Goal: Task Accomplishment & Management: Manage account settings

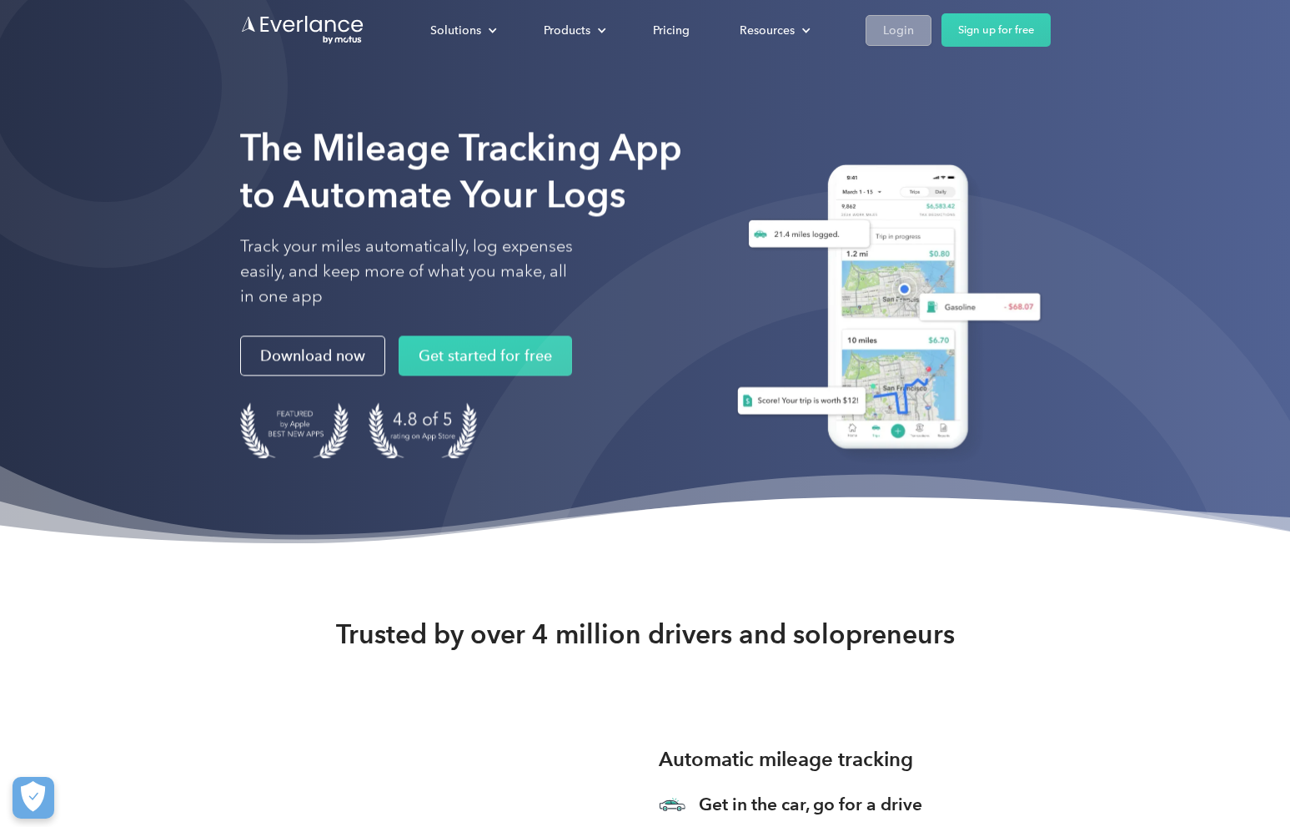
click at [884, 29] on div "Login" at bounding box center [898, 30] width 31 height 21
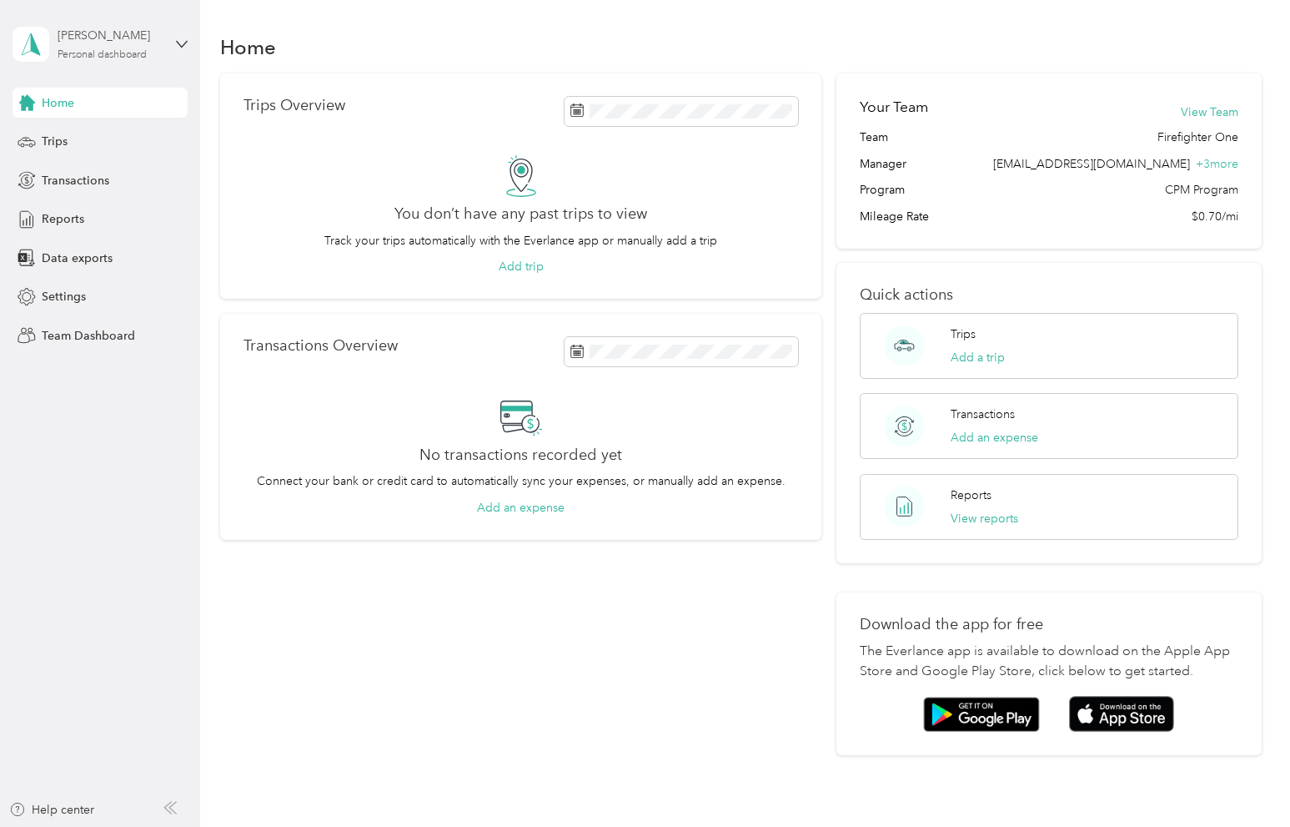
click at [88, 45] on div "Aubree Van Norman Personal dashboard" at bounding box center [110, 43] width 104 height 33
drag, startPoint x: 149, startPoint y: 429, endPoint x: 137, endPoint y: 425, distance: 13.2
click at [149, 428] on aside "Aubree Van Norman Personal dashboard Home Trips Transactions Reports Data expor…" at bounding box center [100, 413] width 200 height 827
click at [76, 336] on span "Team Dashboard" at bounding box center [88, 336] width 93 height 18
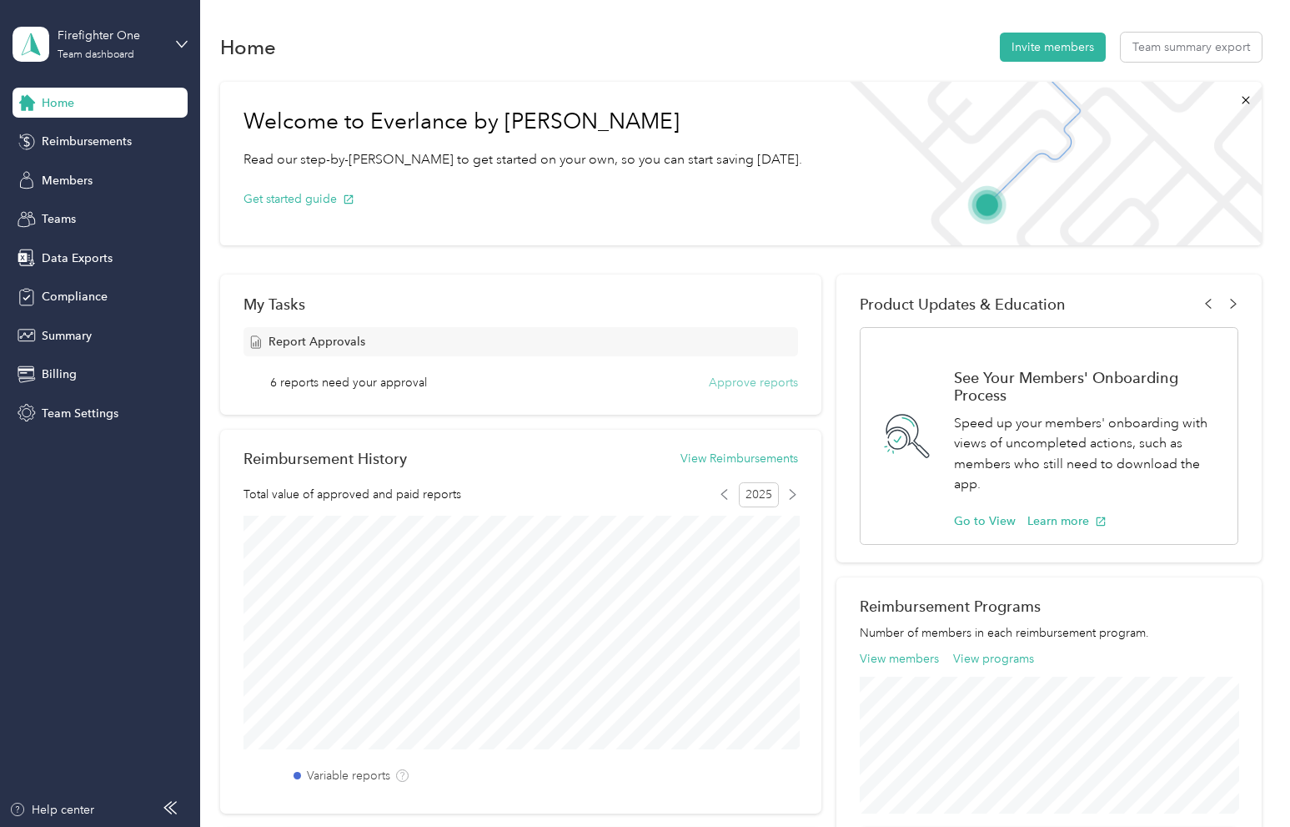
click at [741, 385] on button "Approve reports" at bounding box center [753, 383] width 89 height 18
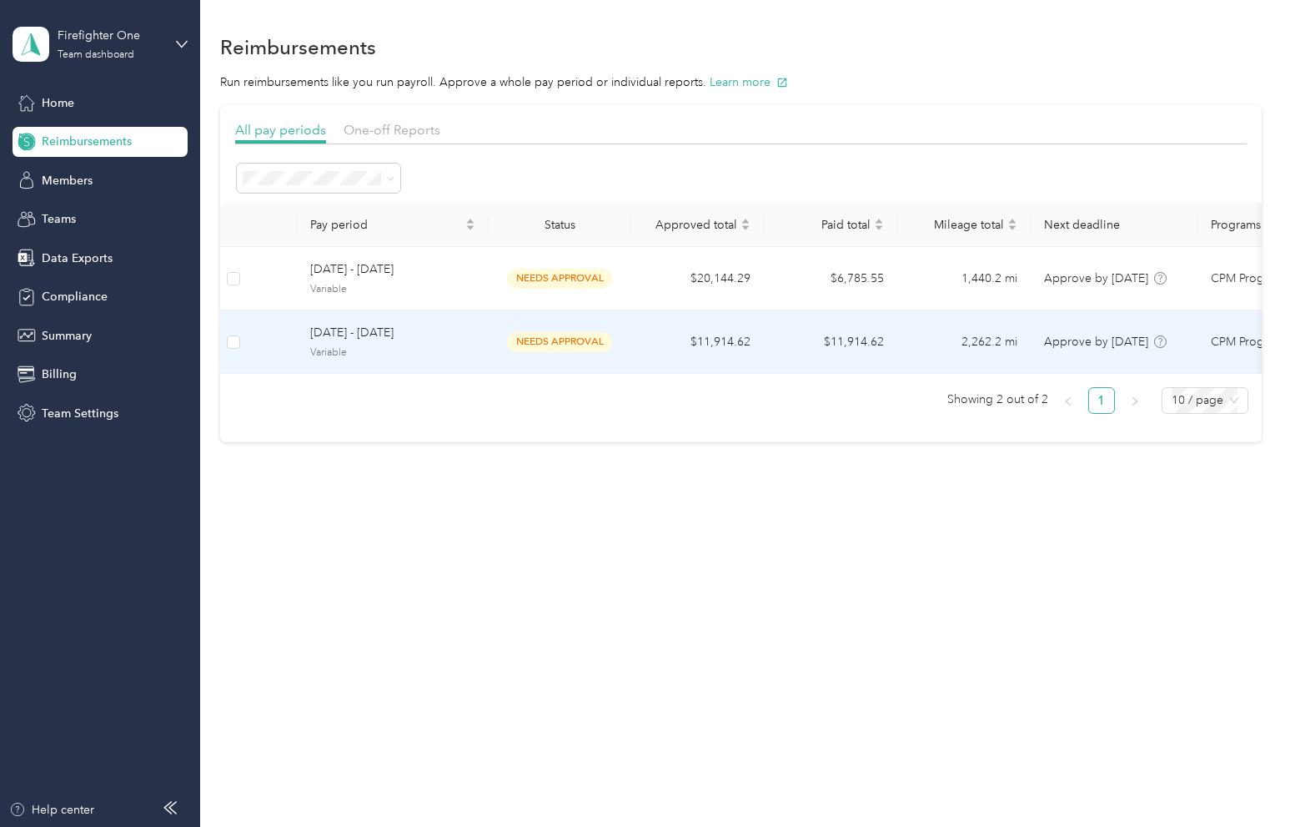
click at [552, 342] on span "needs approval" at bounding box center [559, 341] width 105 height 19
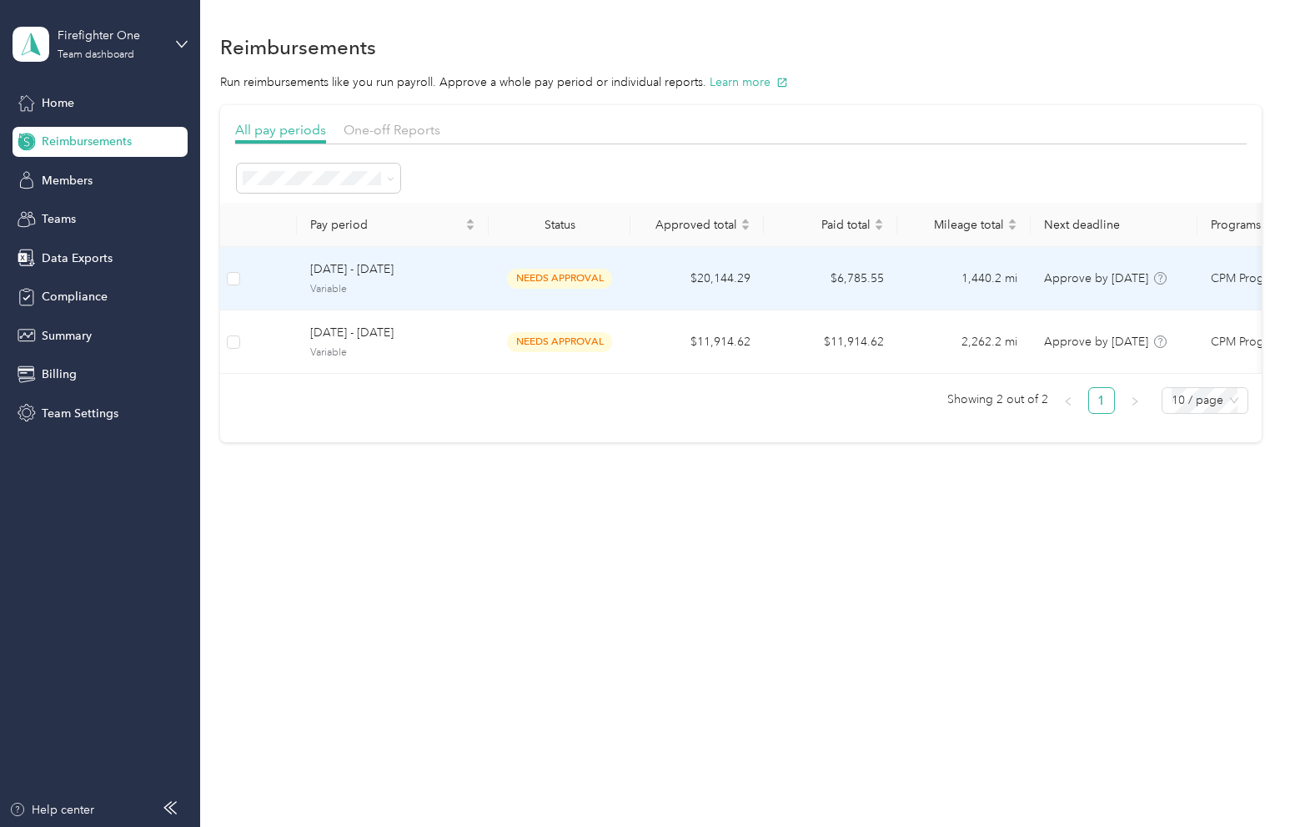
click at [659, 271] on td "$20,144.29" at bounding box center [697, 278] width 133 height 63
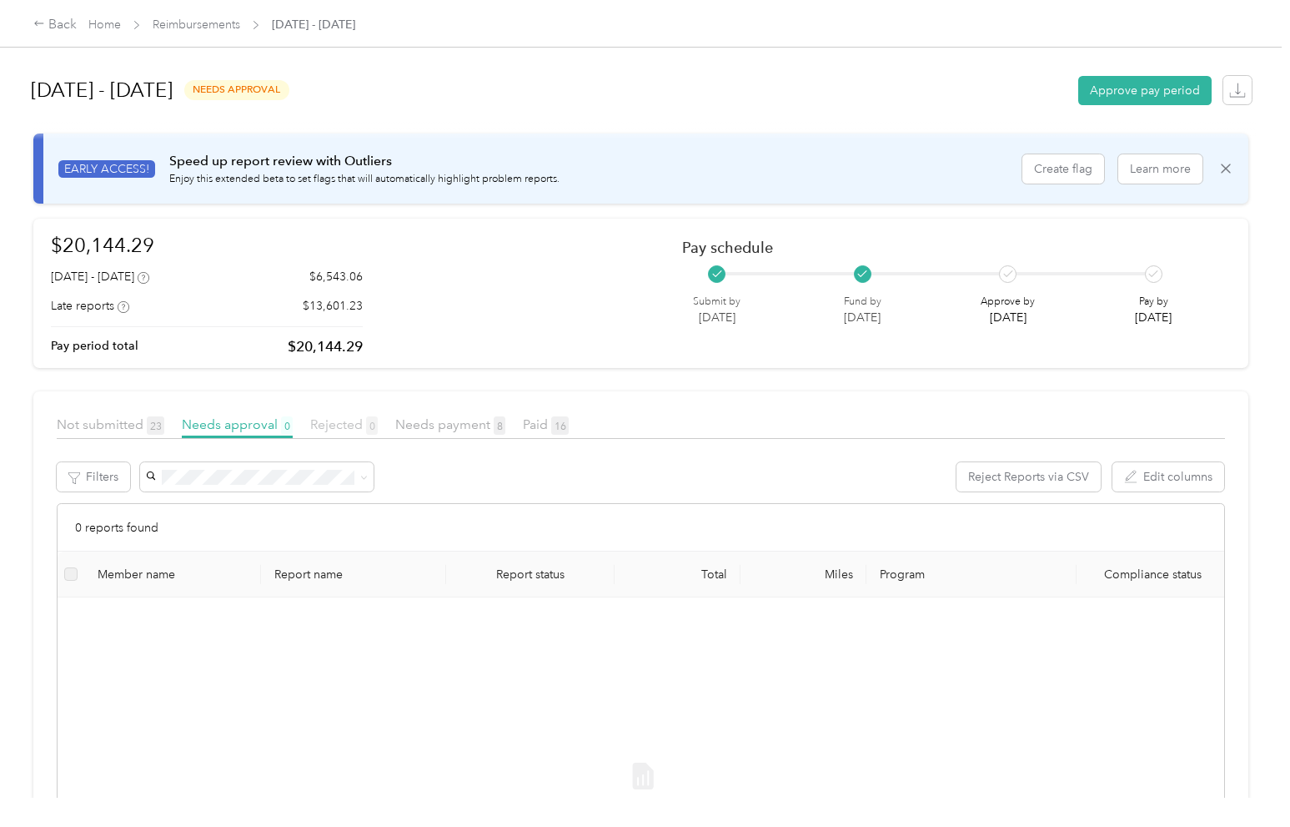
click at [359, 426] on span "Rejected 0" at bounding box center [344, 424] width 68 height 16
click at [88, 418] on span "Not submitted 23" at bounding box center [111, 424] width 108 height 16
